Goal: Task Accomplishment & Management: Manage account settings

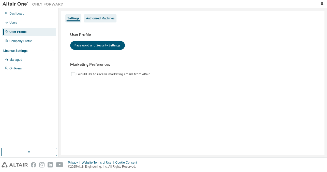
click at [107, 17] on div "Authorized Machines" at bounding box center [100, 18] width 29 height 4
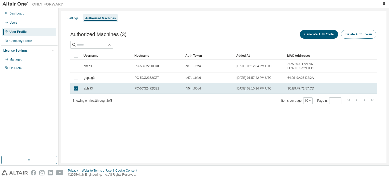
click at [327, 33] on button "Delete Auth Token" at bounding box center [358, 34] width 35 height 9
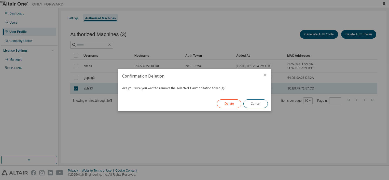
click at [236, 103] on button "Delete" at bounding box center [229, 104] width 24 height 9
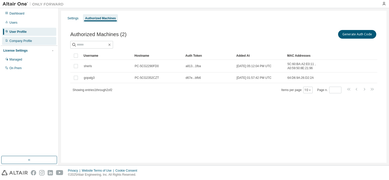
click at [29, 44] on div "Company Profile" at bounding box center [29, 41] width 54 height 8
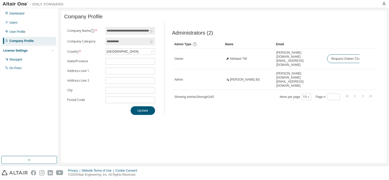
drag, startPoint x: 180, startPoint y: 68, endPoint x: 172, endPoint y: 96, distance: 28.9
click at [172, 96] on div "Administrators (2) Clear Load Save Save As Field Operator Value Select filter S…" at bounding box center [274, 69] width 216 height 91
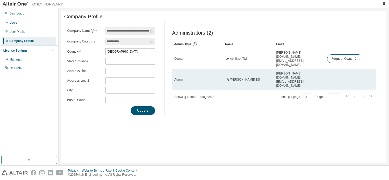
click at [314, 72] on div "abhijith.bs@molex.com" at bounding box center [299, 80] width 46 height 16
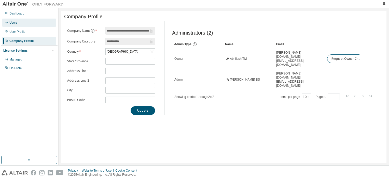
click at [32, 20] on div "Users" at bounding box center [29, 23] width 54 height 8
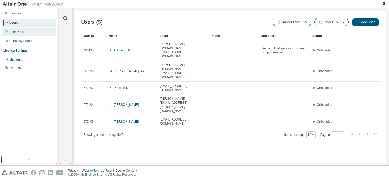
click at [38, 30] on div "User Profile" at bounding box center [29, 32] width 54 height 8
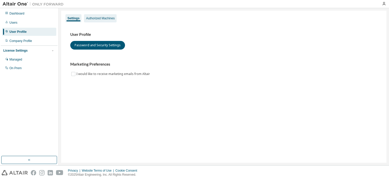
click at [108, 16] on div "Authorized Machines" at bounding box center [100, 18] width 33 height 8
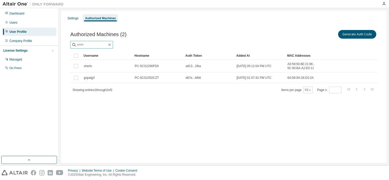
click at [111, 44] on icon "button" at bounding box center [109, 45] width 2 height 2
click at [327, 34] on button "Generate Auth Code" at bounding box center [357, 34] width 38 height 9
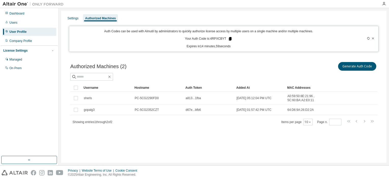
click at [230, 39] on icon at bounding box center [230, 39] width 3 height 4
click at [229, 39] on icon at bounding box center [230, 39] width 3 height 4
click at [26, 22] on div "Users" at bounding box center [29, 23] width 54 height 8
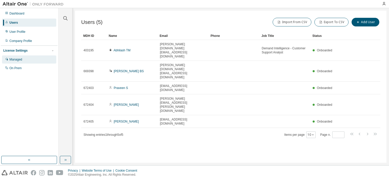
click at [16, 61] on div "Managed" at bounding box center [15, 60] width 13 height 4
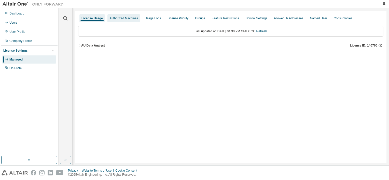
click at [124, 19] on div "Authorized Machines" at bounding box center [124, 18] width 29 height 4
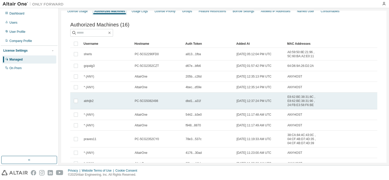
scroll to position [41, 0]
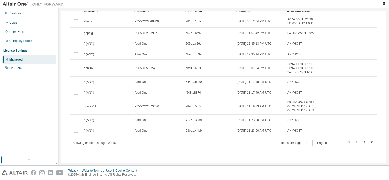
click at [327, 143] on icon "button" at bounding box center [364, 142] width 6 height 6
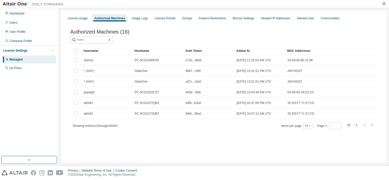
scroll to position [0, 0]
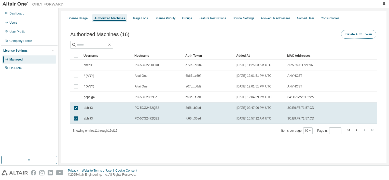
click at [327, 35] on button "Delete Auth Token" at bounding box center [358, 34] width 35 height 9
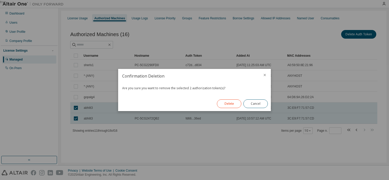
click at [226, 104] on button "Delete" at bounding box center [229, 104] width 24 height 9
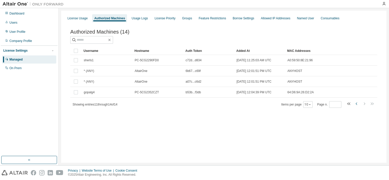
click at [327, 105] on icon "button" at bounding box center [357, 104] width 6 height 6
type input "*"
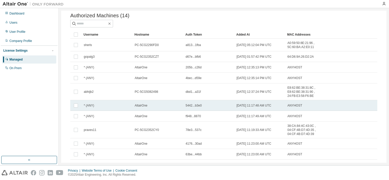
scroll to position [16, 0]
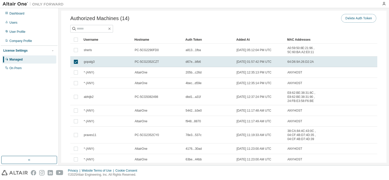
click at [327, 18] on button "Delete Auth Token" at bounding box center [358, 18] width 35 height 9
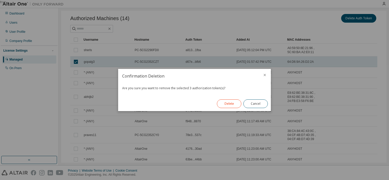
click at [236, 102] on button "Delete" at bounding box center [229, 104] width 24 height 9
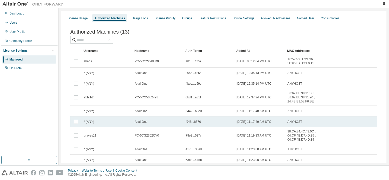
scroll to position [41, 0]
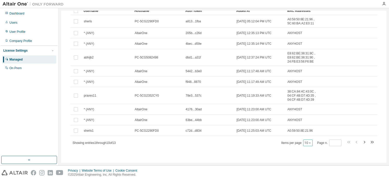
click at [308, 144] on icon "button" at bounding box center [309, 143] width 3 height 3
click at [309, 157] on div "20" at bounding box center [322, 156] width 41 height 6
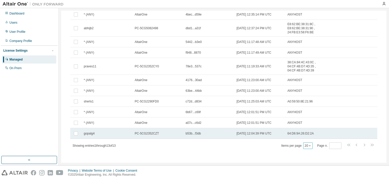
scroll to position [70, 0]
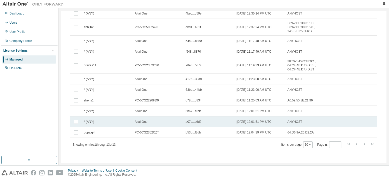
click at [191, 123] on span "a07c...c6d2" at bounding box center [194, 122] width 16 height 4
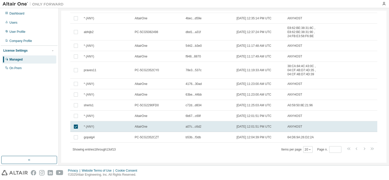
scroll to position [74, 0]
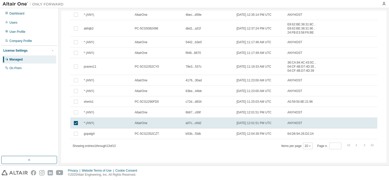
click at [191, 123] on span "a07c...c6d2" at bounding box center [194, 123] width 16 height 4
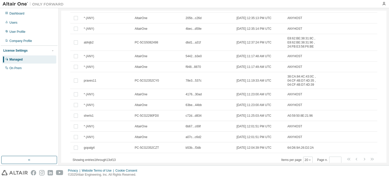
scroll to position [60, 0]
click at [28, 161] on icon "button" at bounding box center [29, 160] width 4 height 4
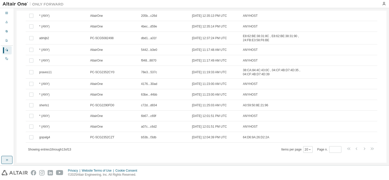
click at [5, 160] on icon "button" at bounding box center [7, 160] width 4 height 4
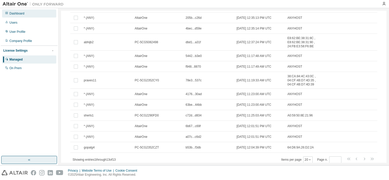
click at [28, 12] on div "Dashboard" at bounding box center [29, 13] width 54 height 8
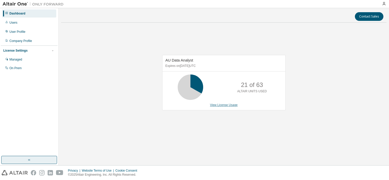
click at [216, 105] on link "View License Usage" at bounding box center [224, 105] width 28 height 4
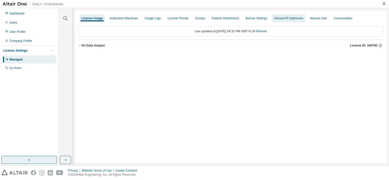
click at [288, 20] on div "Allowed IP Addresses" at bounding box center [289, 18] width 30 height 4
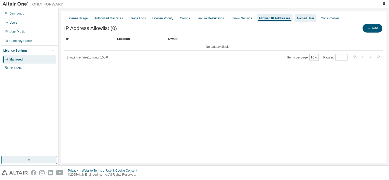
click at [308, 21] on div "Named User" at bounding box center [305, 18] width 21 height 8
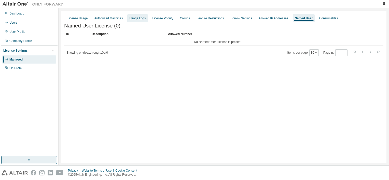
click at [135, 21] on div "Usage Logs" at bounding box center [137, 18] width 20 height 8
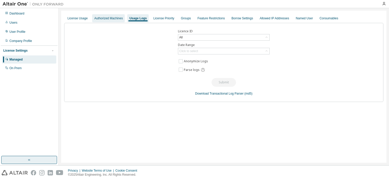
click at [112, 20] on div "Authorized Machines" at bounding box center [108, 18] width 33 height 8
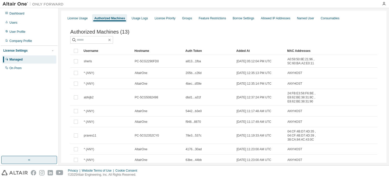
scroll to position [41, 0]
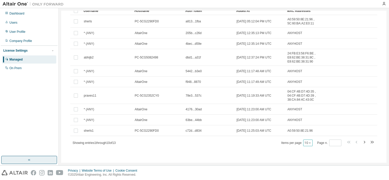
click at [305, 144] on button "10" at bounding box center [308, 143] width 7 height 4
click at [306, 156] on div "20" at bounding box center [322, 156] width 41 height 6
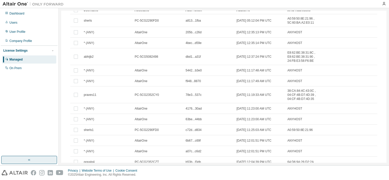
scroll to position [73, 0]
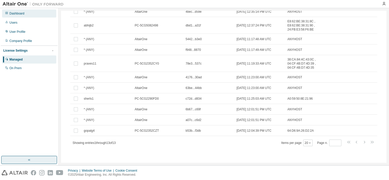
click at [34, 13] on div "Dashboard" at bounding box center [29, 13] width 54 height 8
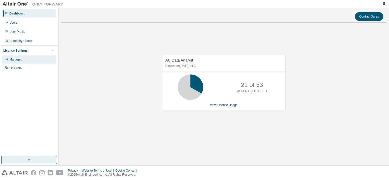
click at [19, 63] on div "Managed" at bounding box center [29, 60] width 54 height 8
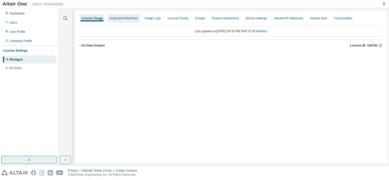
click at [120, 21] on div "Authorized Machines" at bounding box center [123, 18] width 33 height 8
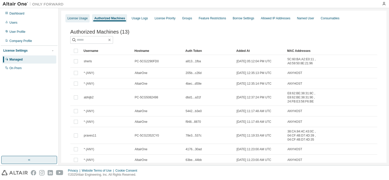
click at [79, 17] on div "License Usage" at bounding box center [77, 18] width 20 height 4
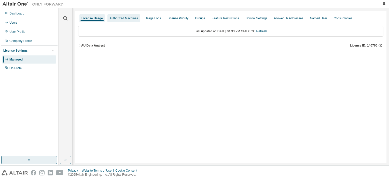
click at [123, 22] on div "Authorized Machines" at bounding box center [123, 18] width 33 height 8
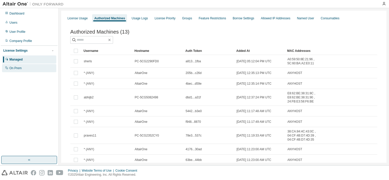
click at [21, 70] on div "On Prem" at bounding box center [15, 68] width 12 height 4
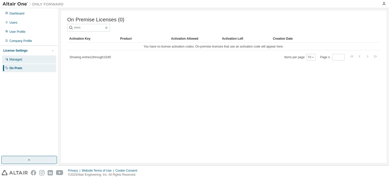
click at [26, 62] on div "Managed" at bounding box center [29, 60] width 54 height 8
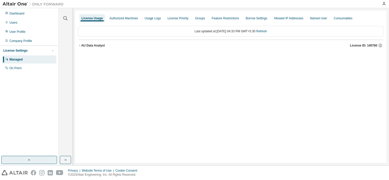
click at [92, 46] on div "AU Data Analyst" at bounding box center [93, 46] width 24 height 4
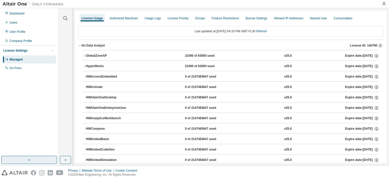
click at [94, 58] on button "GlobalZoneAP 21000 of 63000 used v25.0 Expire date: 2025-11-10" at bounding box center [231, 55] width 296 height 11
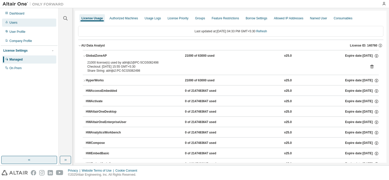
click at [27, 23] on div "Users" at bounding box center [29, 23] width 54 height 8
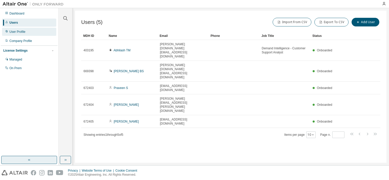
click at [22, 33] on div "User Profile" at bounding box center [17, 32] width 16 height 4
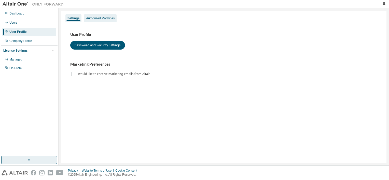
click at [102, 18] on div "Authorized Machines" at bounding box center [100, 18] width 29 height 4
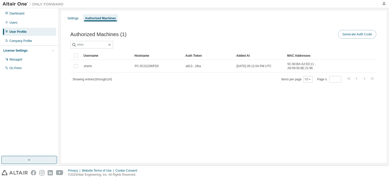
click at [327, 33] on button "Generate Auth Code" at bounding box center [357, 34] width 38 height 9
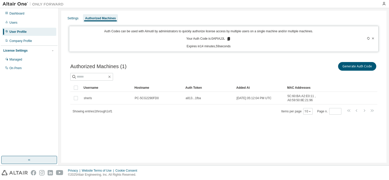
click at [228, 41] on icon at bounding box center [228, 39] width 5 height 5
click at [24, 14] on div "Dashboard" at bounding box center [16, 13] width 15 height 4
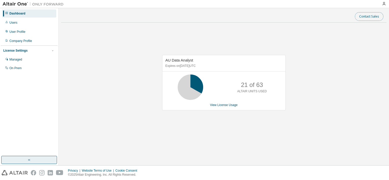
click at [327, 17] on button "Contact Sales" at bounding box center [369, 16] width 29 height 9
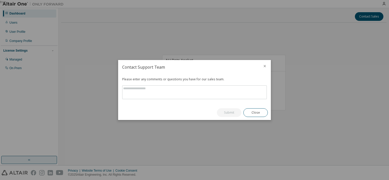
click at [265, 67] on icon "close" at bounding box center [265, 66] width 4 height 4
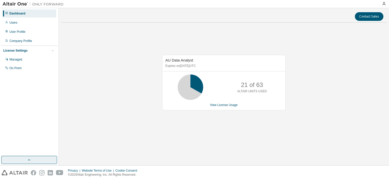
click at [15, 5] on img at bounding box center [35, 4] width 64 height 5
click at [20, 25] on div "Users" at bounding box center [29, 23] width 54 height 8
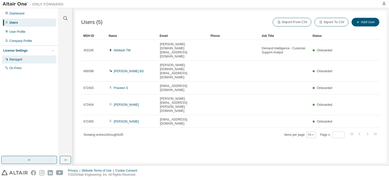
click at [28, 61] on div "Managed" at bounding box center [29, 60] width 54 height 8
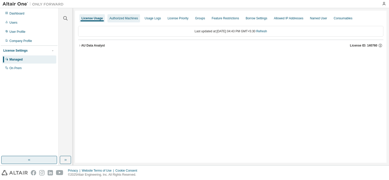
click at [125, 19] on div "Authorized Machines" at bounding box center [124, 18] width 29 height 4
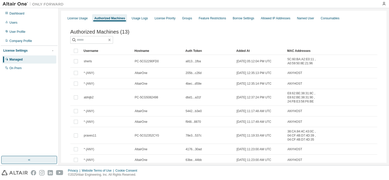
scroll to position [41, 0]
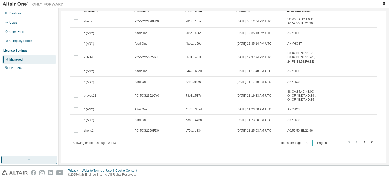
click at [308, 144] on icon "button" at bounding box center [309, 143] width 3 height 3
click at [309, 156] on div "20" at bounding box center [322, 156] width 41 height 6
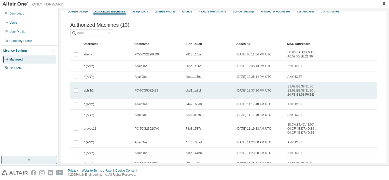
scroll to position [3, 0]
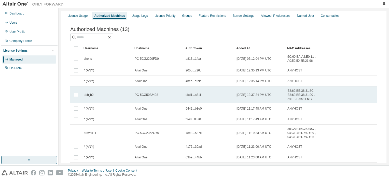
type button "20"
